Goal: Navigation & Orientation: Find specific page/section

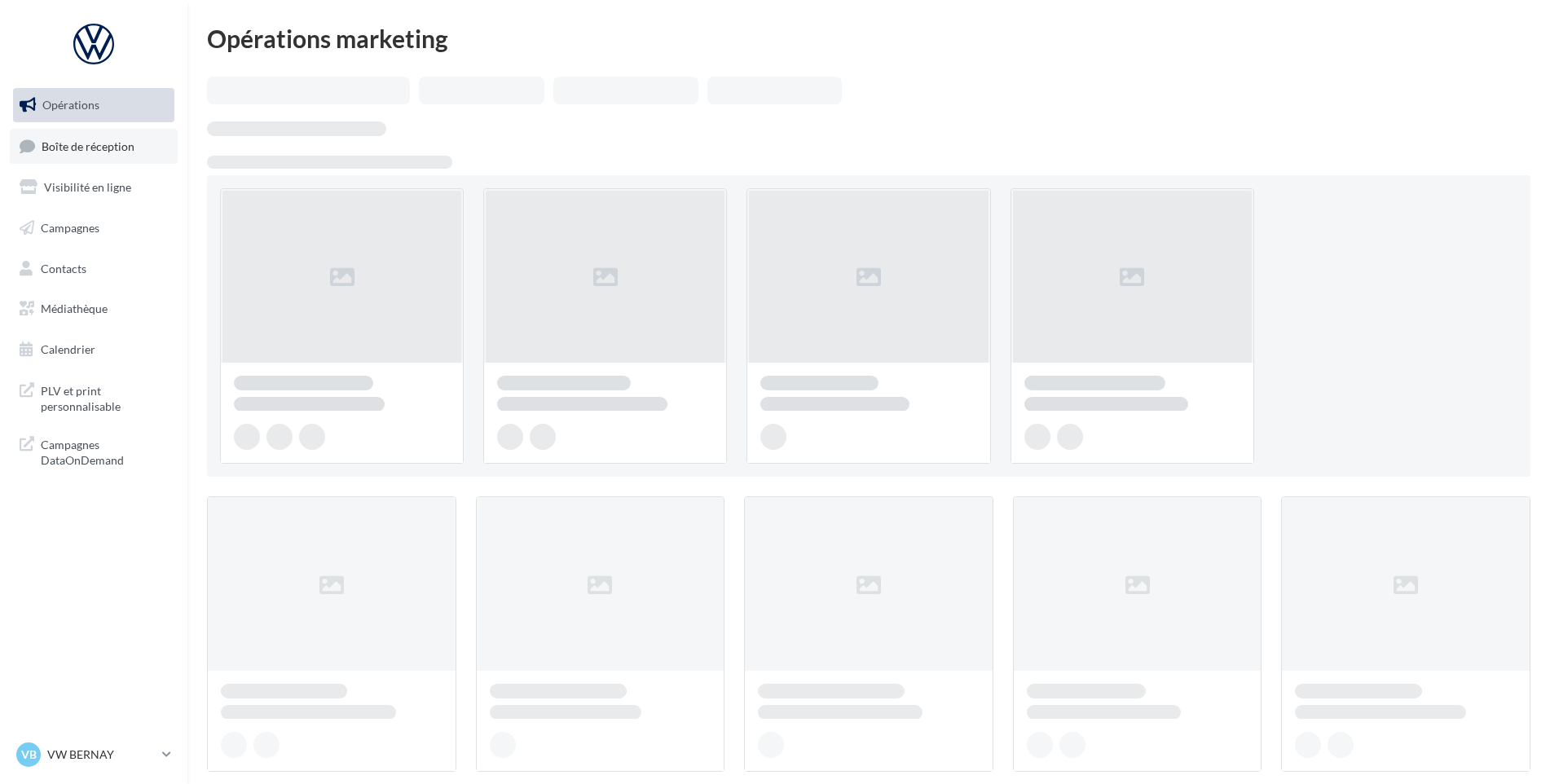
click at [31, 133] on link "Boîte de réception" at bounding box center [94, 145] width 167 height 35
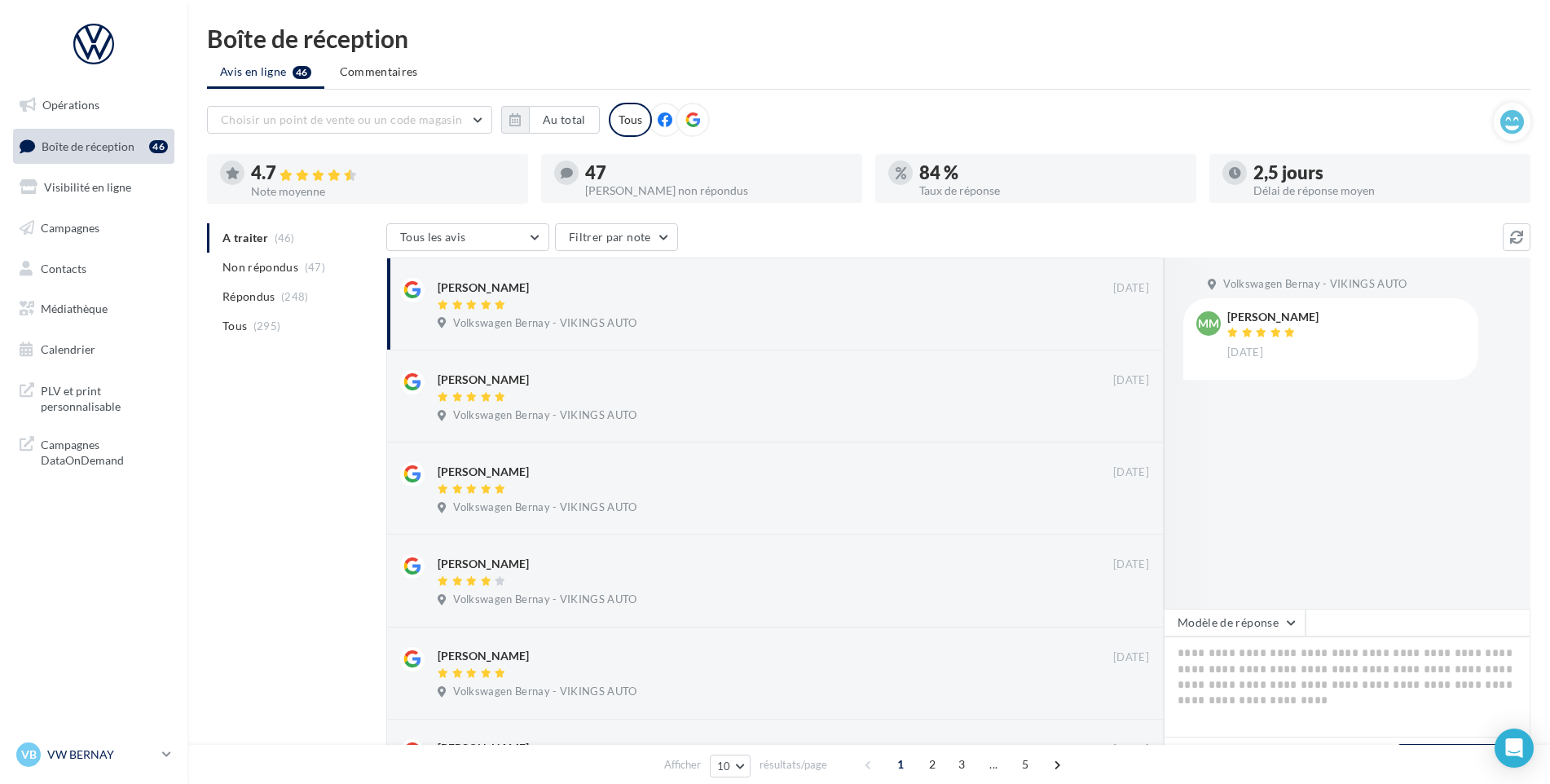
click at [108, 725] on nav "Opérations Boîte de réception 46 Visibilité en ligne Campagnes Contacts Médiath…" at bounding box center [94, 392] width 187 height 784
click at [96, 746] on p "VW BERNAY" at bounding box center [101, 754] width 109 height 16
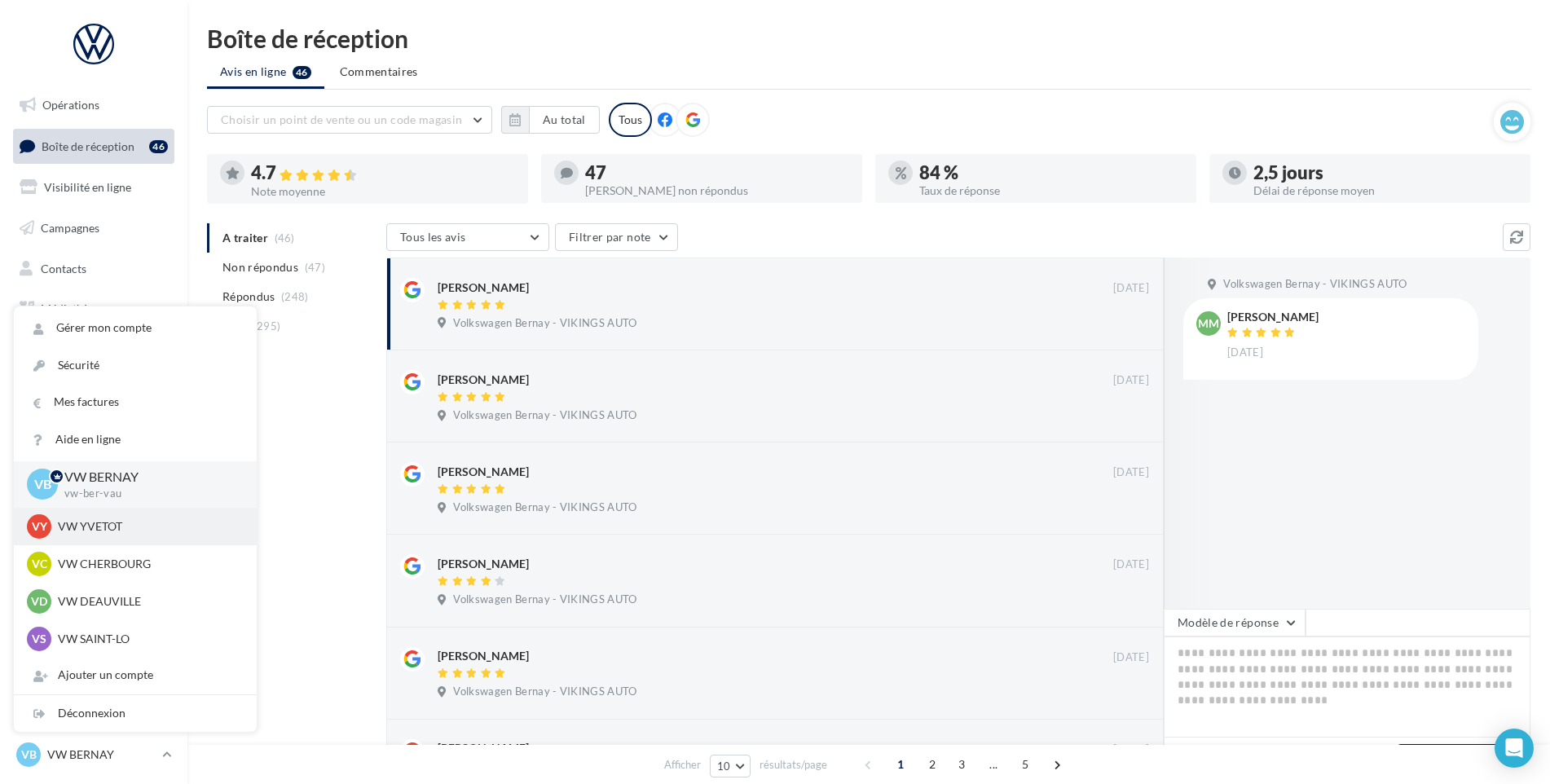
click at [123, 533] on p "VW YVETOT" at bounding box center [148, 526] width 179 height 16
